Goal: Information Seeking & Learning: Learn about a topic

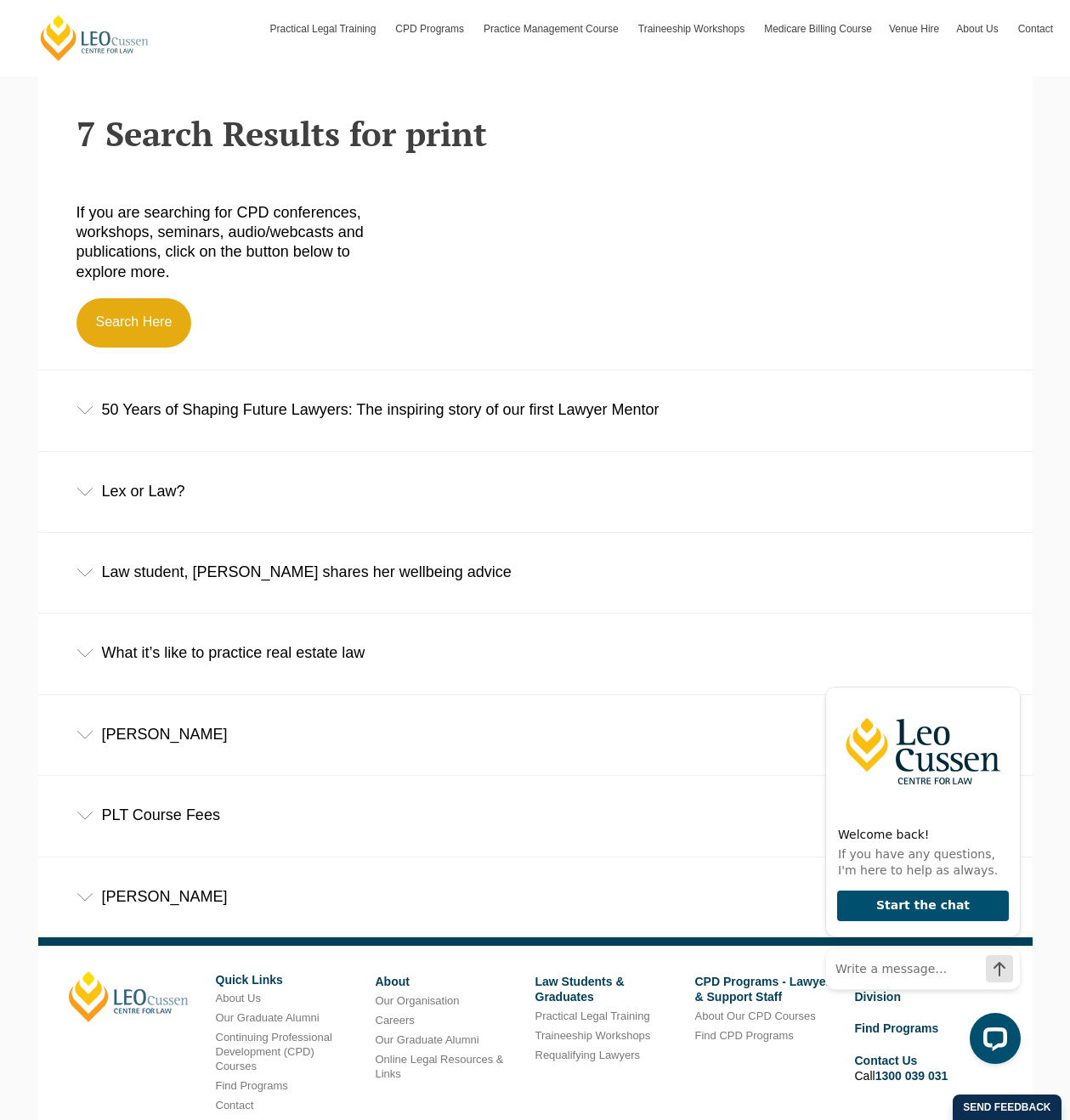
scroll to position [449, 0]
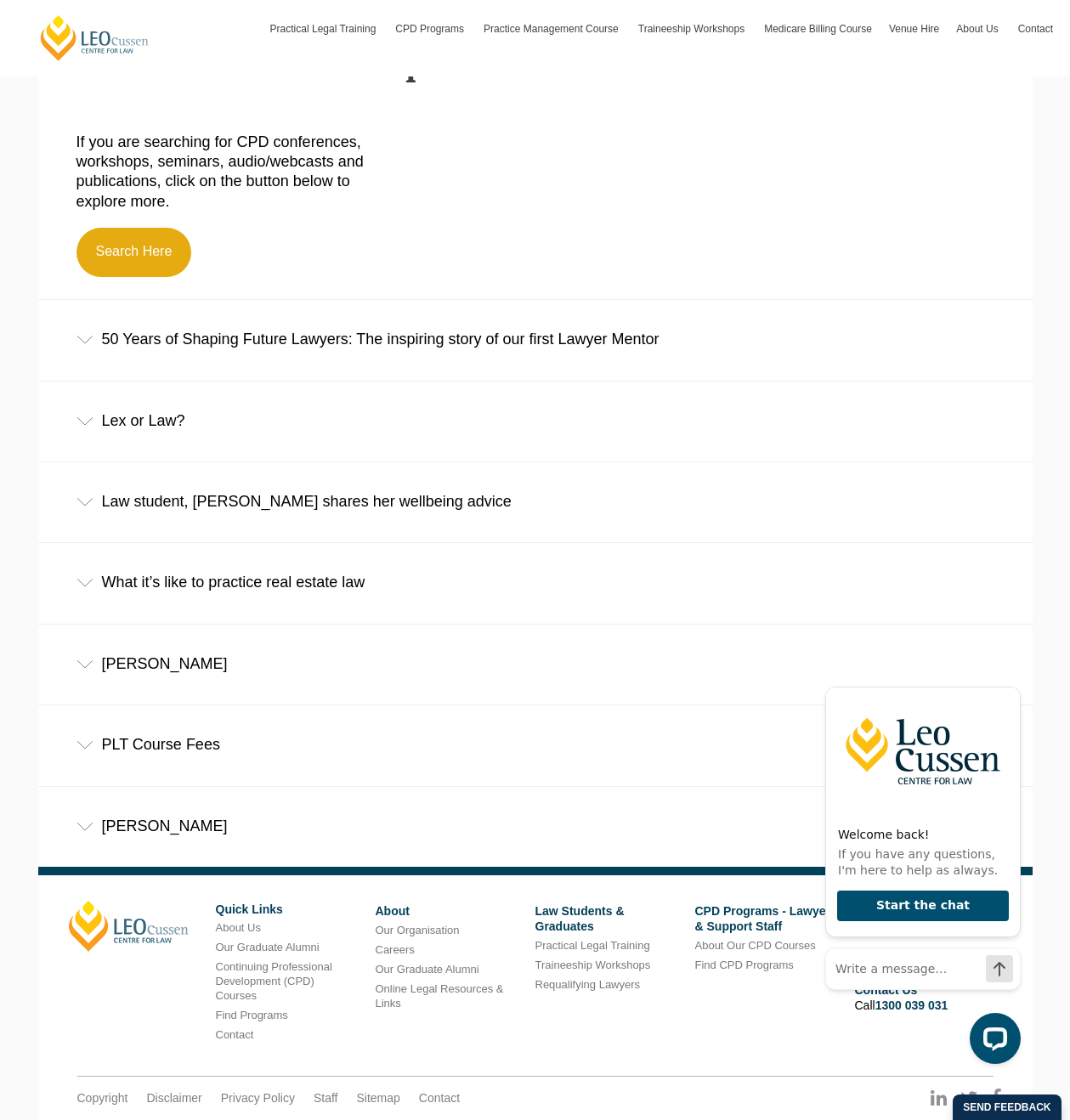
click at [703, 244] on div "If you are searching for CPD conferences, workshops, seminars, audio/webcasts a…" at bounding box center [535, 208] width 943 height 184
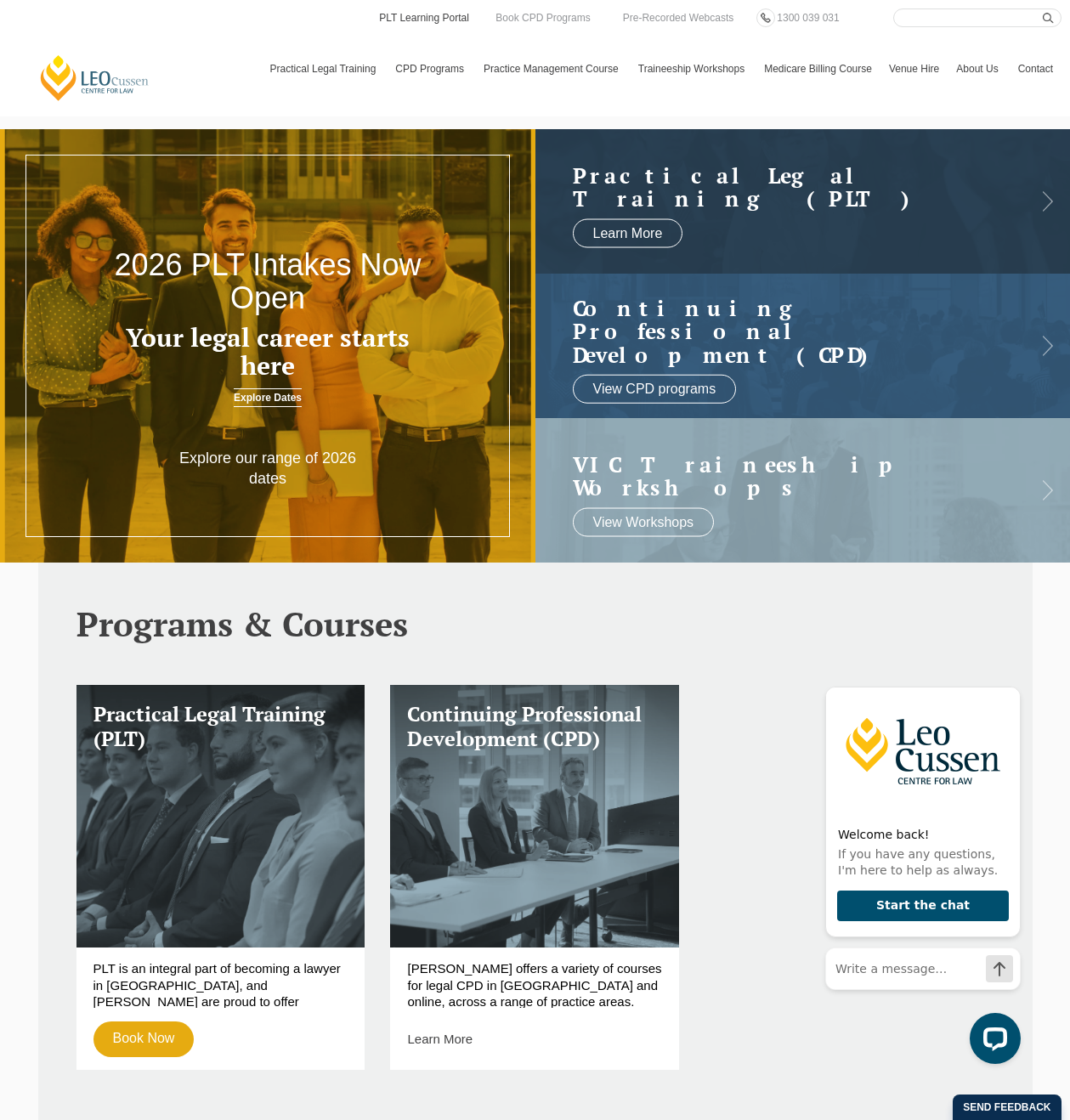
click at [429, 24] on link "PLT Learning Portal" at bounding box center [424, 17] width 94 height 18
